Goal: Transaction & Acquisition: Subscribe to service/newsletter

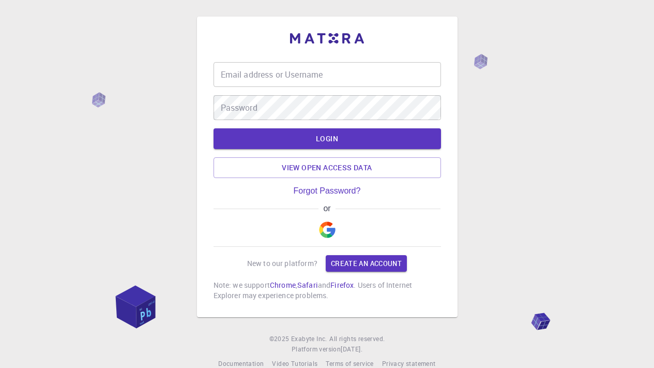
click at [330, 224] on img "button" at bounding box center [327, 229] width 17 height 17
click at [328, 225] on img "button" at bounding box center [327, 229] width 17 height 17
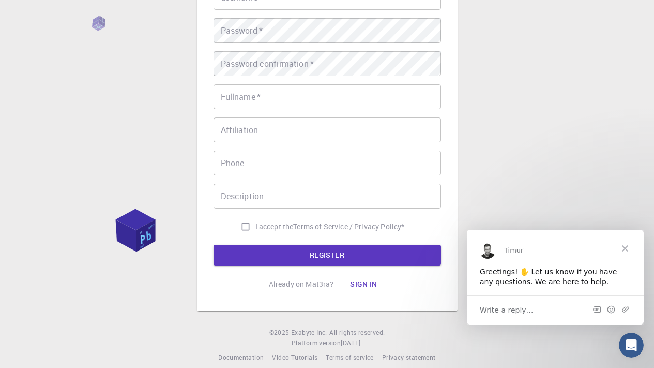
scroll to position [155, 0]
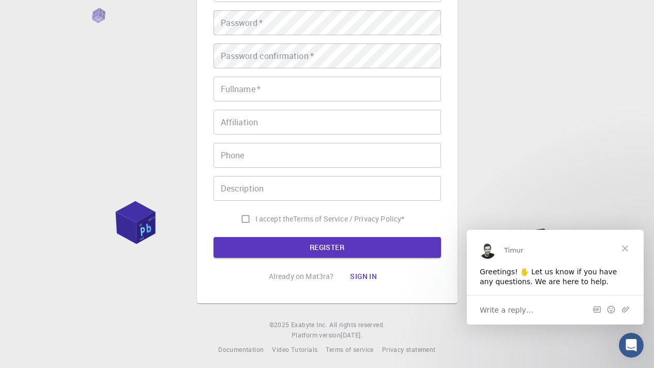
click at [245, 221] on input "I accept the Terms of Service / Privacy Policy *" at bounding box center [246, 219] width 20 height 20
checkbox input "true"
click at [318, 250] on button "REGISTER" at bounding box center [327, 247] width 227 height 21
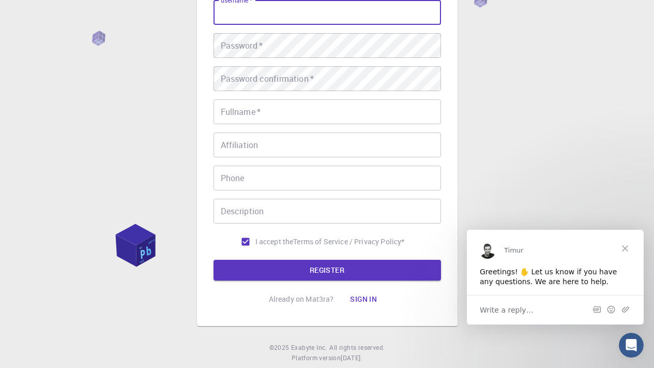
click at [372, 300] on button "Sign in" at bounding box center [363, 298] width 43 height 21
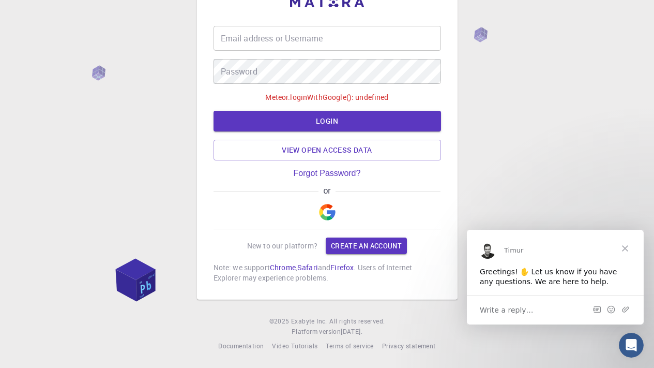
scroll to position [36, 0]
click at [324, 211] on img "button" at bounding box center [327, 212] width 17 height 17
